Goal: Information Seeking & Learning: Check status

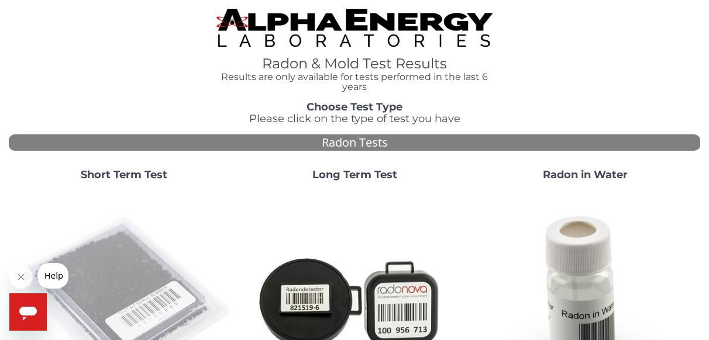
click at [111, 258] on img at bounding box center [123, 301] width 221 height 221
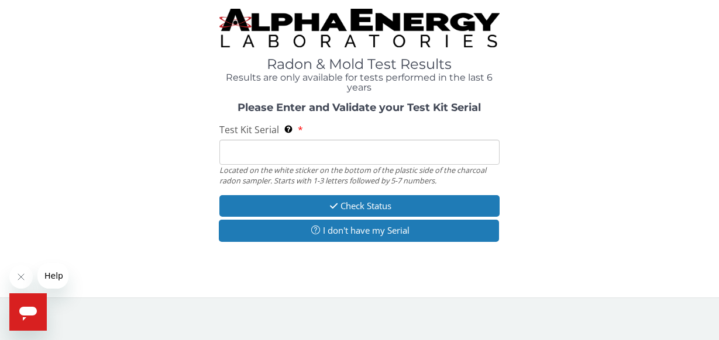
click at [275, 151] on input "Test Kit Serial Located on the white sticker on the bottom of the plastic side …" at bounding box center [359, 152] width 281 height 25
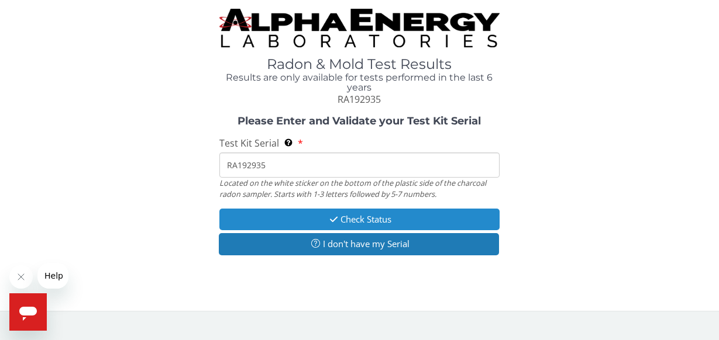
type input "RA192935"
click at [287, 219] on button "Check Status" at bounding box center [359, 220] width 281 height 22
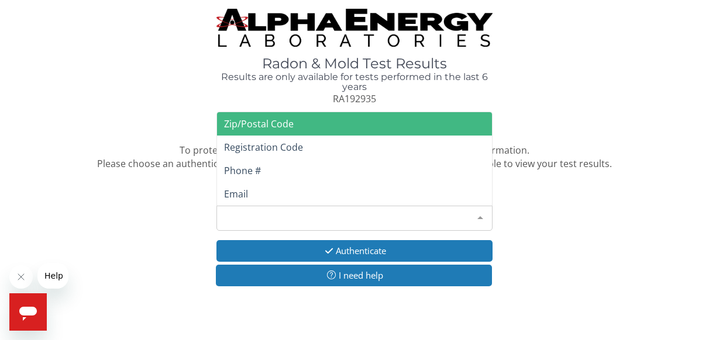
click at [287, 219] on div "Please make a selection" at bounding box center [354, 218] width 277 height 25
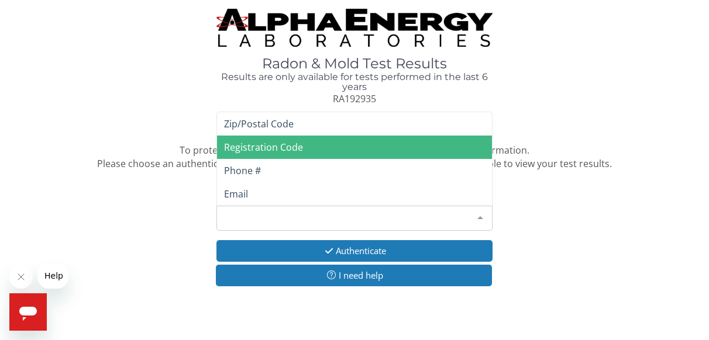
click at [308, 148] on span "Registration Code" at bounding box center [354, 147] width 275 height 23
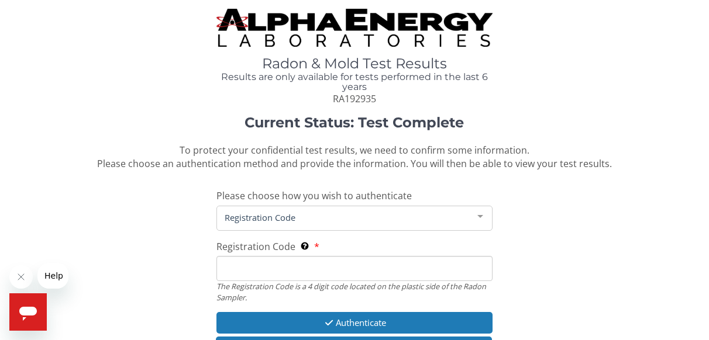
click at [275, 270] on input "Registration Code The Registration Code is a 4 digit code located on the plasti…" at bounding box center [354, 268] width 277 height 25
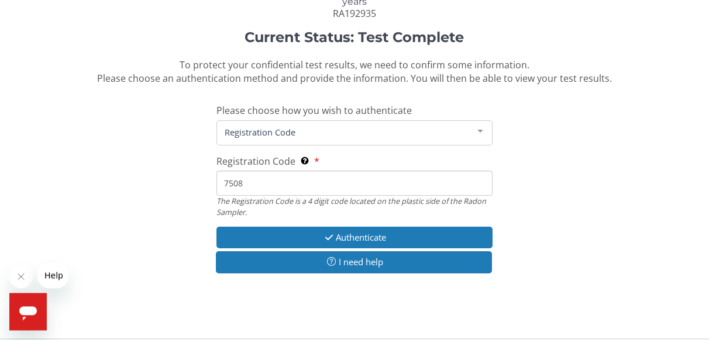
scroll to position [95, 0]
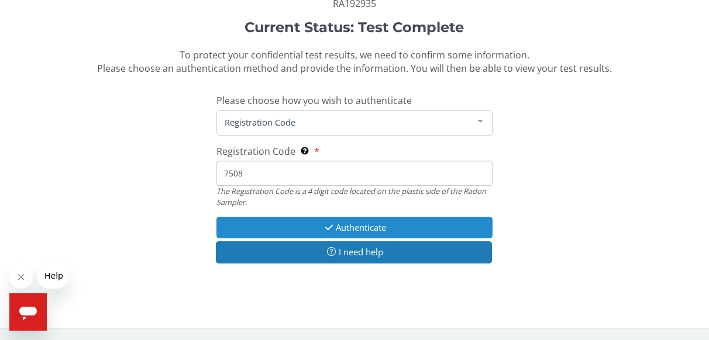
type input "7508"
click at [416, 224] on button "Authenticate" at bounding box center [354, 228] width 277 height 22
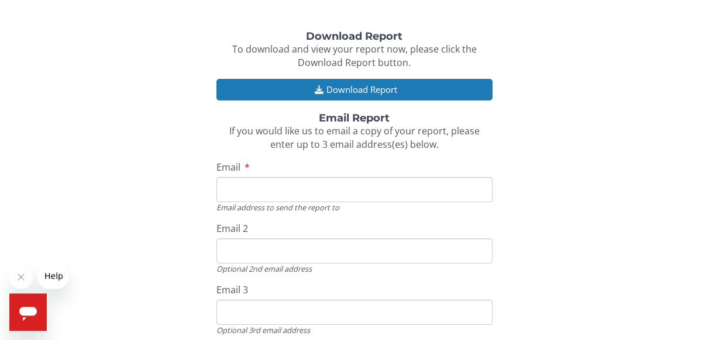
scroll to position [162, 0]
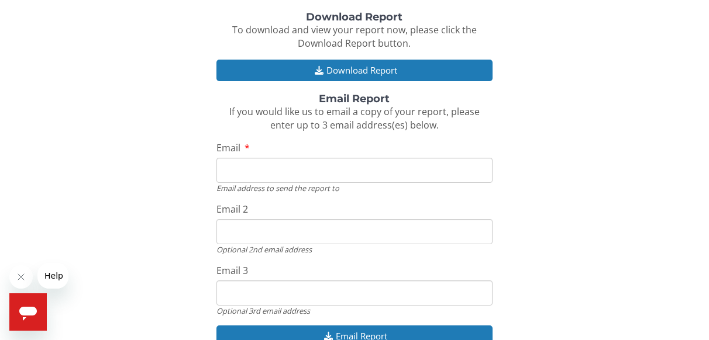
click at [284, 173] on input "Email" at bounding box center [354, 170] width 277 height 25
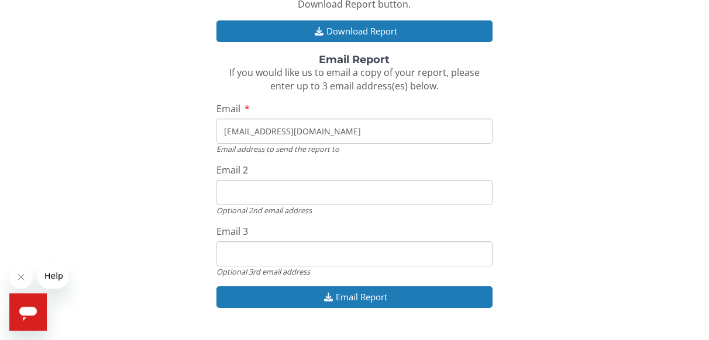
scroll to position [227, 0]
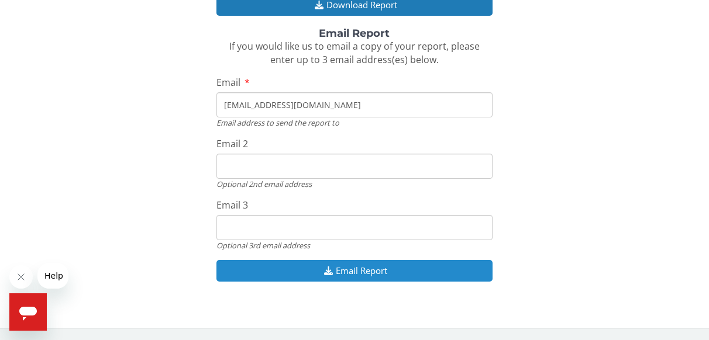
type input "rlong@mvhabitat.org"
click at [406, 268] on button "Email Report" at bounding box center [354, 271] width 277 height 22
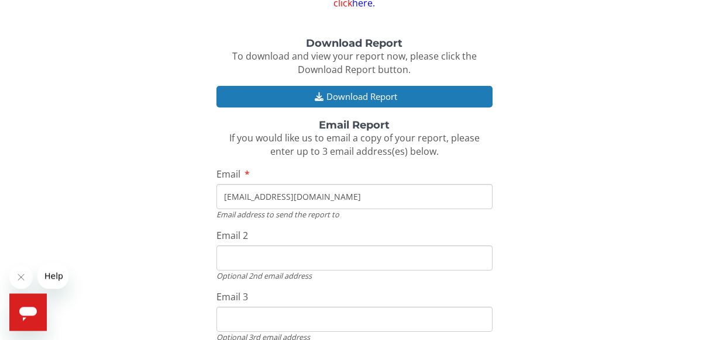
scroll to position [94, 0]
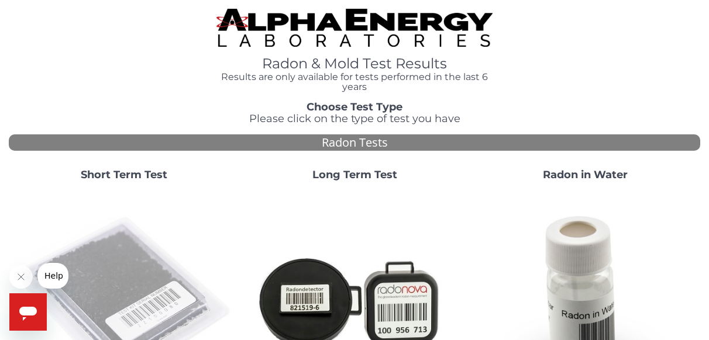
click at [117, 274] on img at bounding box center [123, 301] width 221 height 221
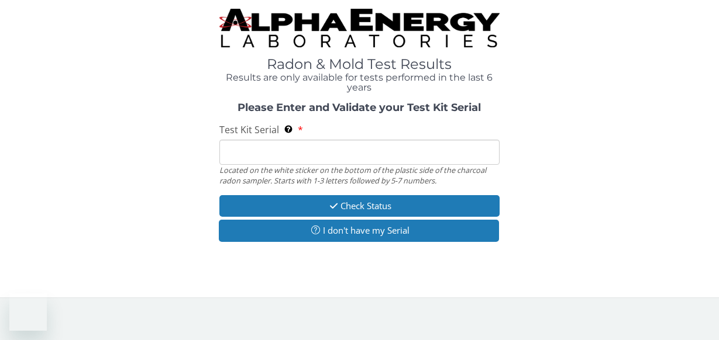
click at [288, 151] on input "Test Kit Serial Located on the white sticker on the bottom of the plastic side …" at bounding box center [359, 152] width 281 height 25
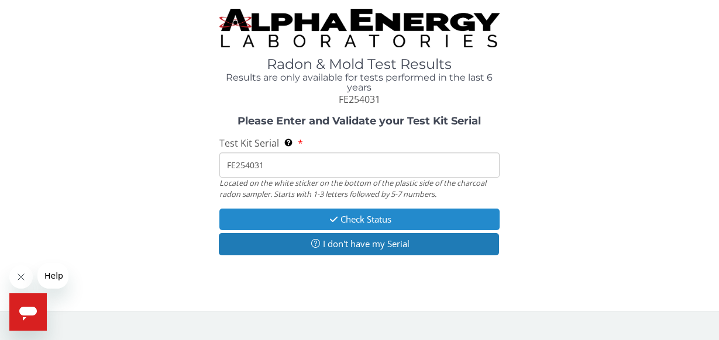
type input "FE254031"
click at [308, 216] on button "Check Status" at bounding box center [359, 220] width 281 height 22
